Goal: Use online tool/utility: Utilize a website feature to perform a specific function

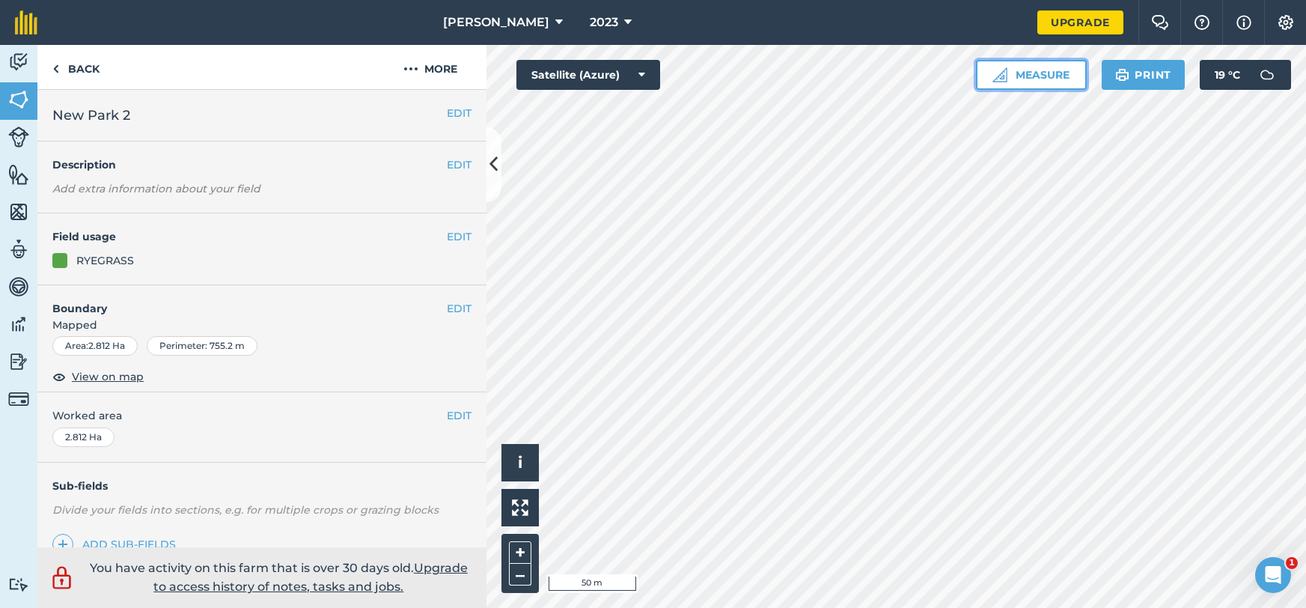
click at [1010, 79] on button "Measure" at bounding box center [1031, 75] width 111 height 30
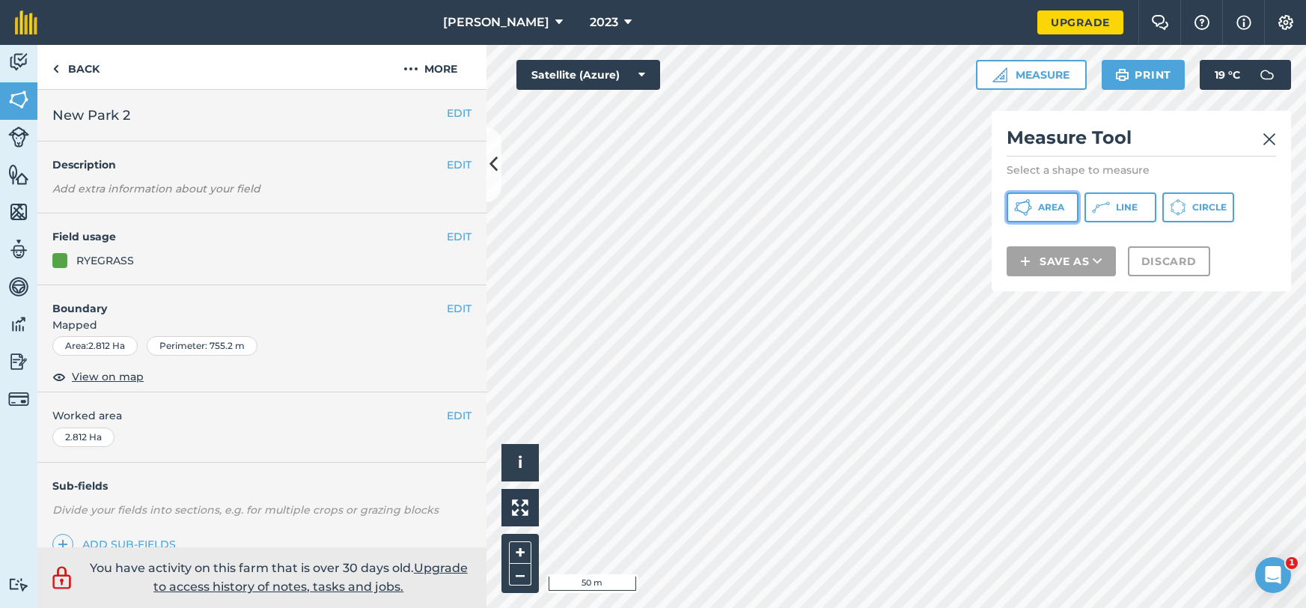
click at [1049, 201] on span "Area" at bounding box center [1051, 207] width 26 height 12
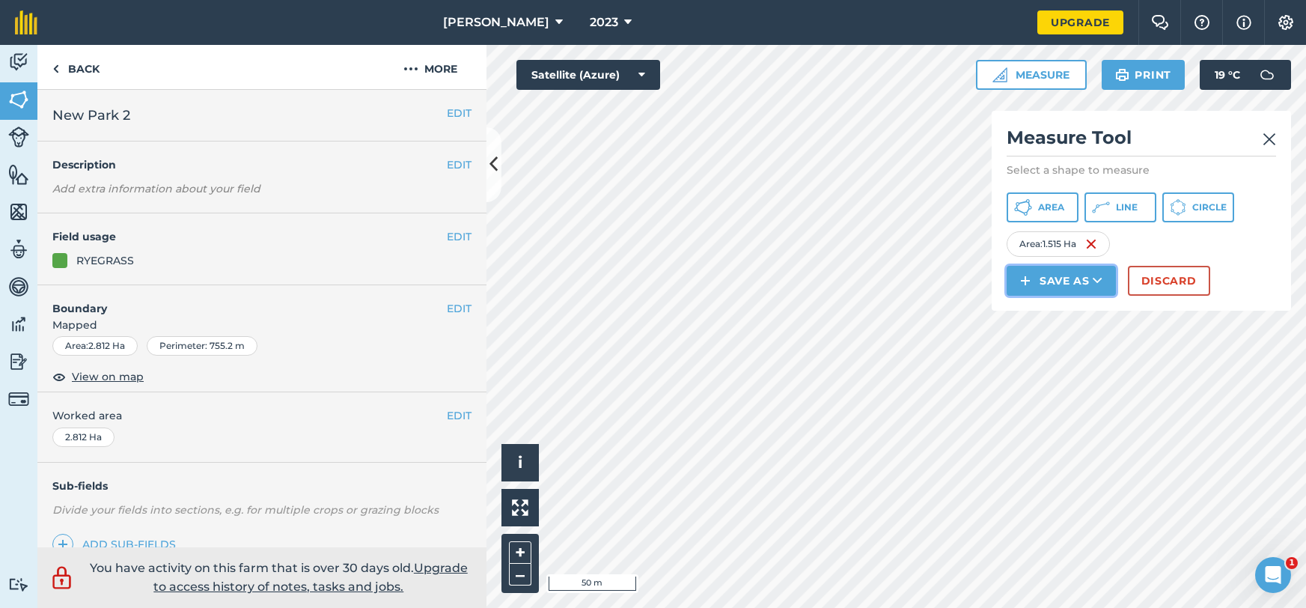
click at [1055, 275] on button "Save as" at bounding box center [1061, 281] width 109 height 30
click at [1082, 383] on link "Note" at bounding box center [1061, 381] width 105 height 33
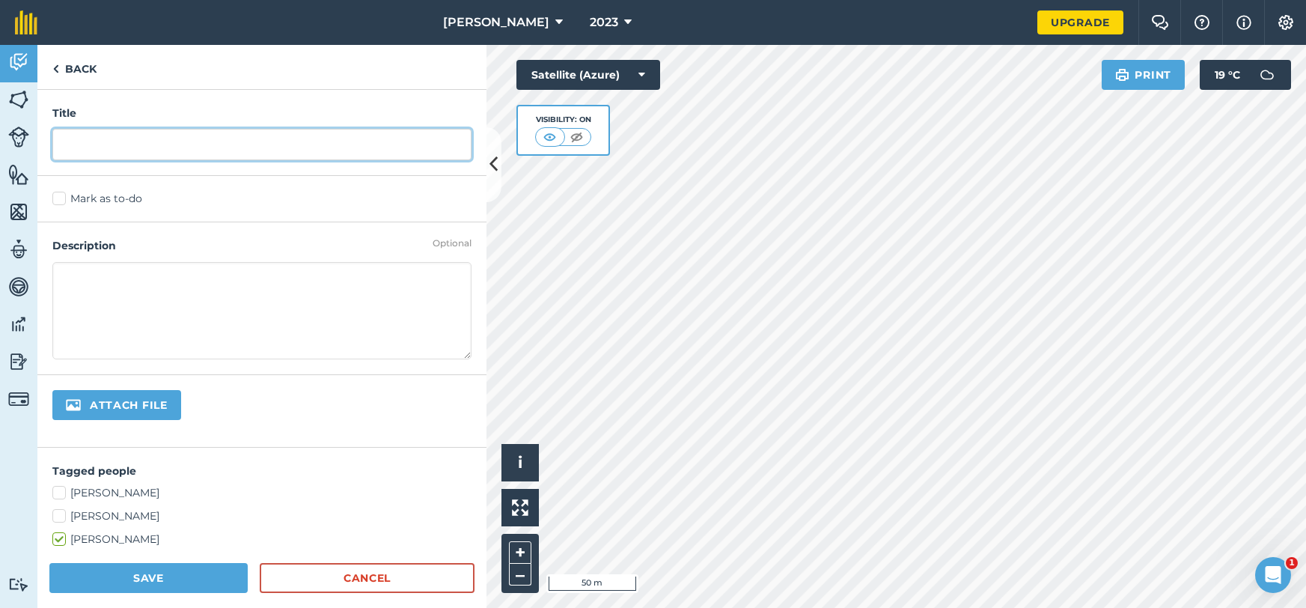
click at [231, 132] on input "text" at bounding box center [261, 144] width 419 height 31
type input "1"
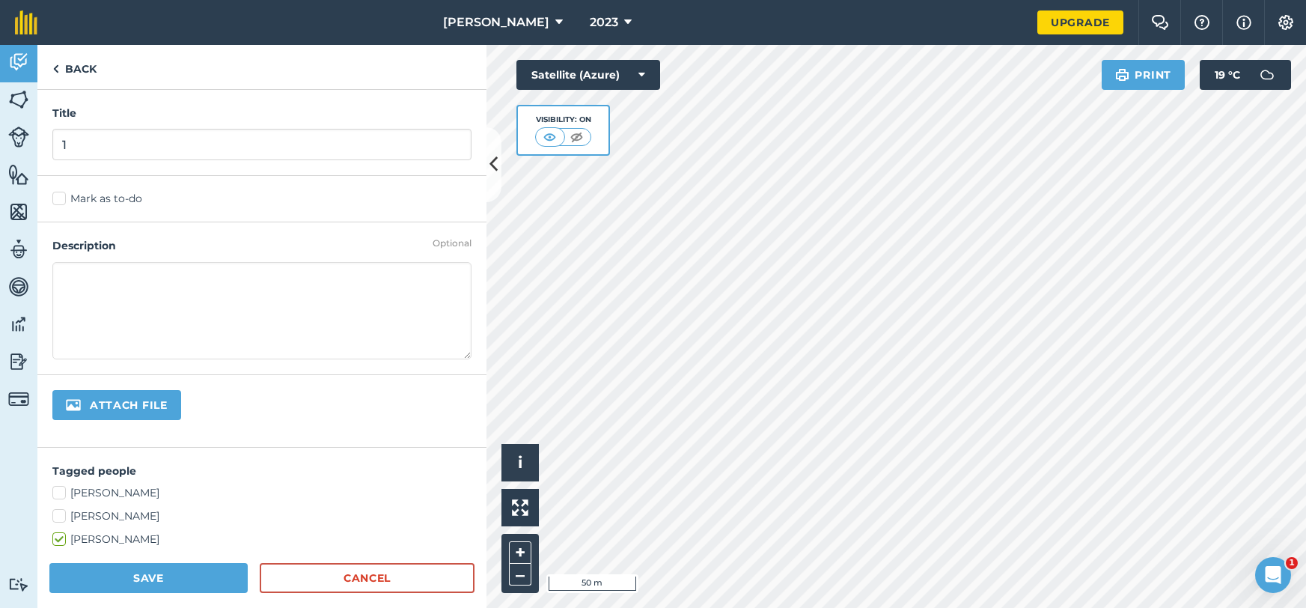
click at [55, 543] on label "[PERSON_NAME]" at bounding box center [261, 539] width 419 height 16
click at [55, 541] on input "[PERSON_NAME]" at bounding box center [57, 536] width 10 height 10
checkbox input "false"
click at [115, 583] on button "Save" at bounding box center [148, 578] width 198 height 30
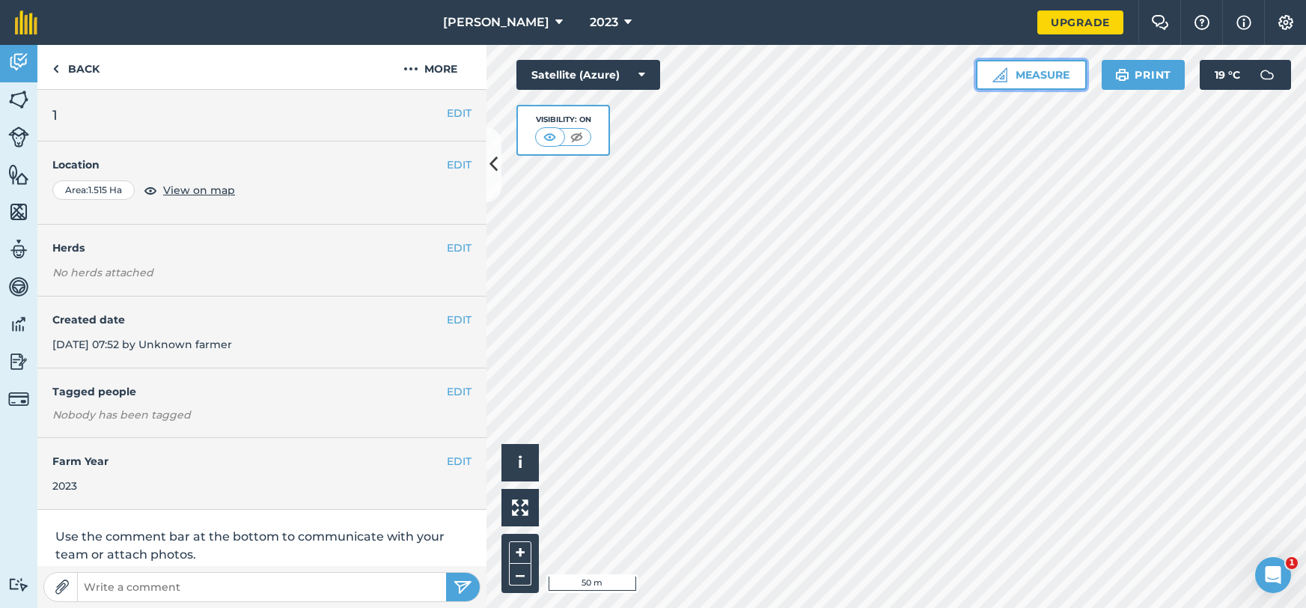
click at [1040, 75] on button "Measure" at bounding box center [1031, 75] width 111 height 30
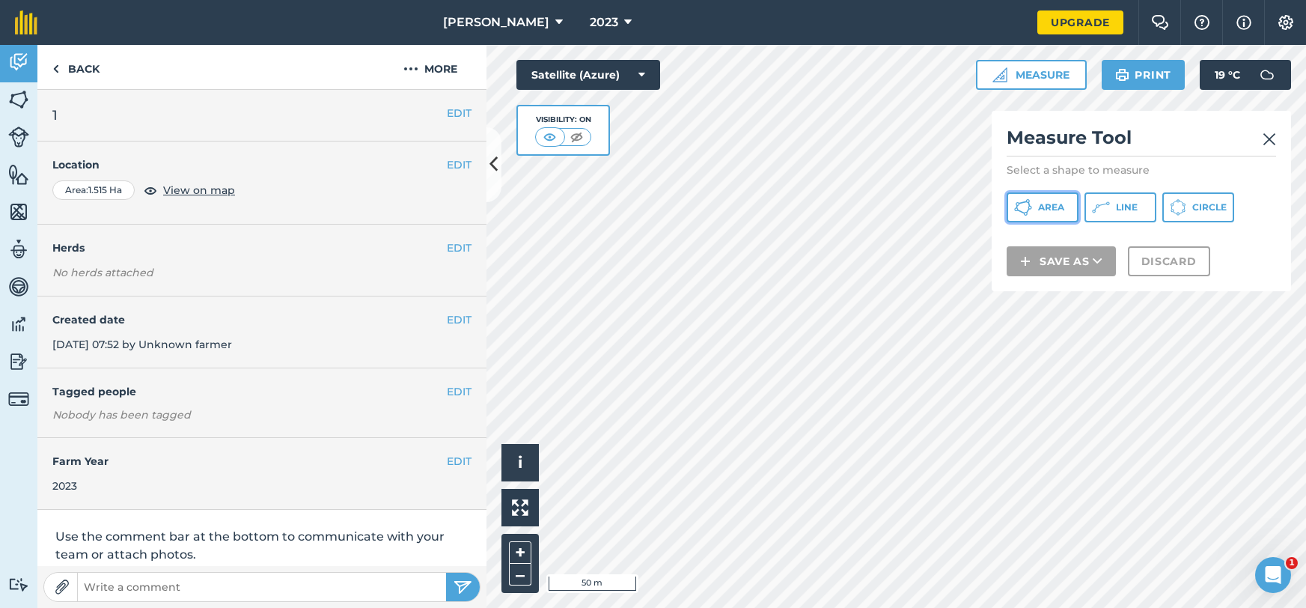
click at [1041, 201] on span "Area" at bounding box center [1051, 207] width 26 height 12
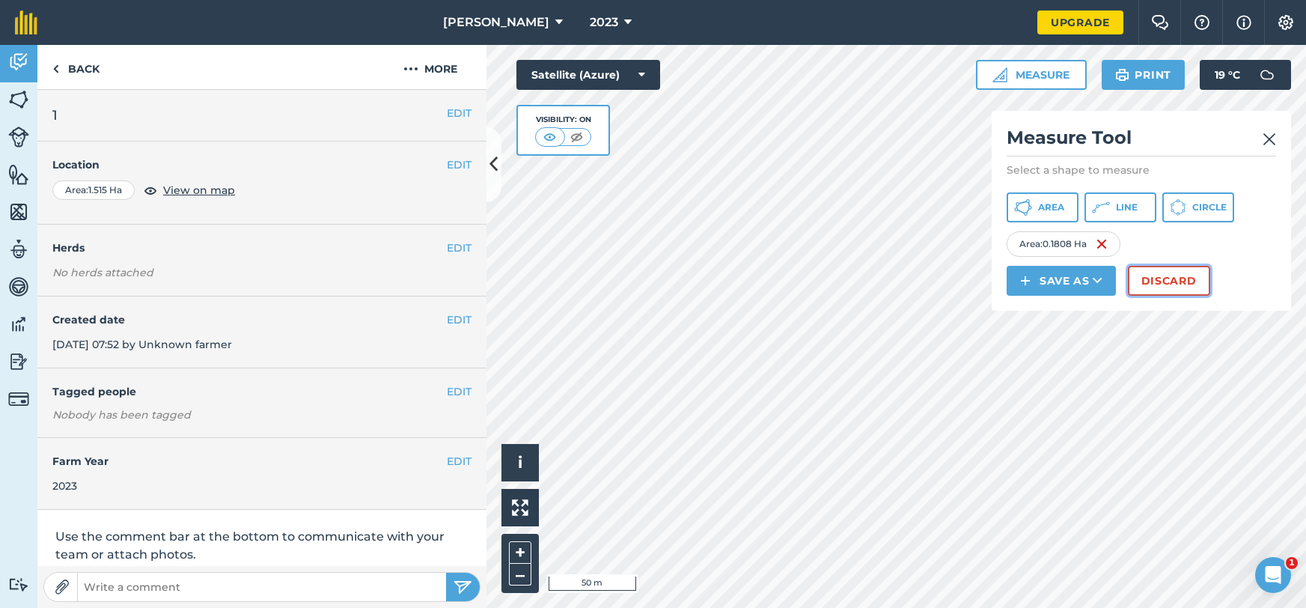
click at [1153, 275] on button "Discard" at bounding box center [1169, 281] width 82 height 30
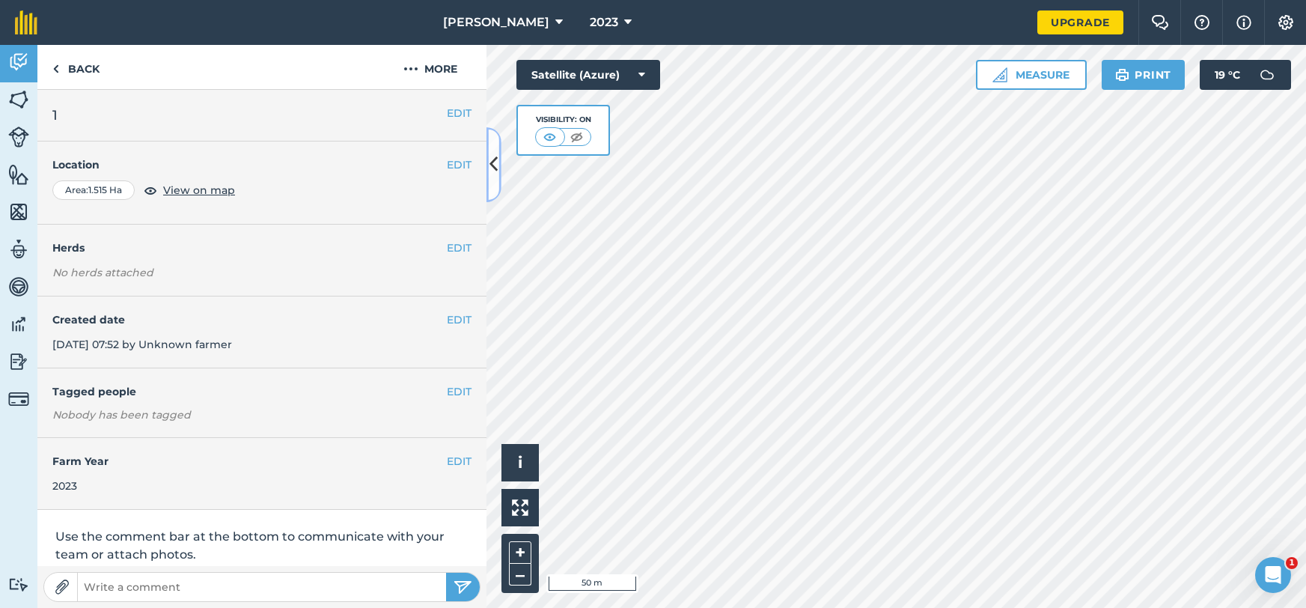
click at [491, 158] on icon at bounding box center [494, 164] width 8 height 26
